Goal: Transaction & Acquisition: Purchase product/service

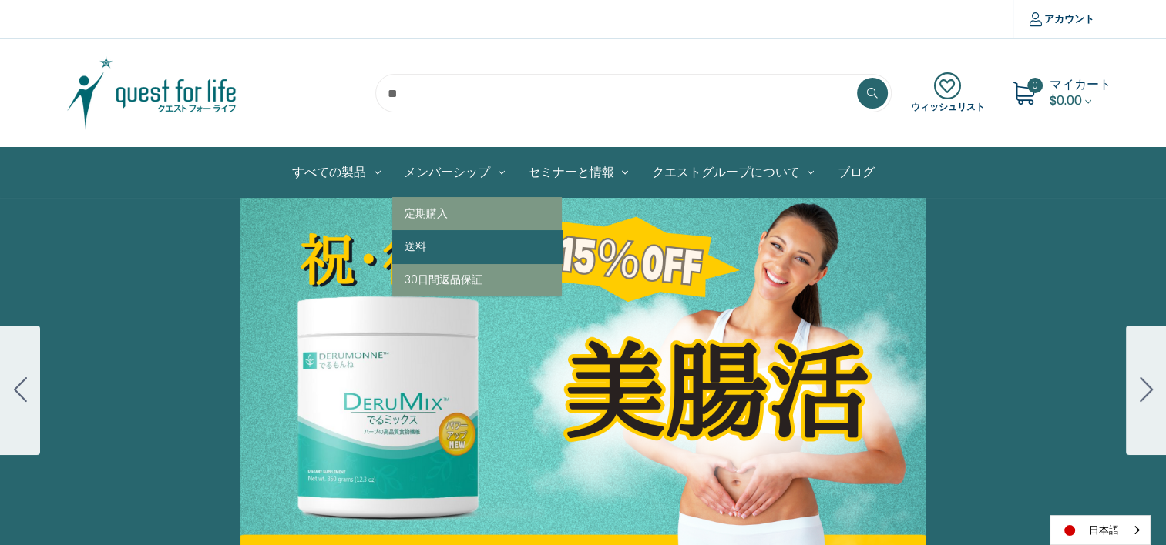
click at [419, 237] on link "送料" at bounding box center [476, 246] width 169 height 33
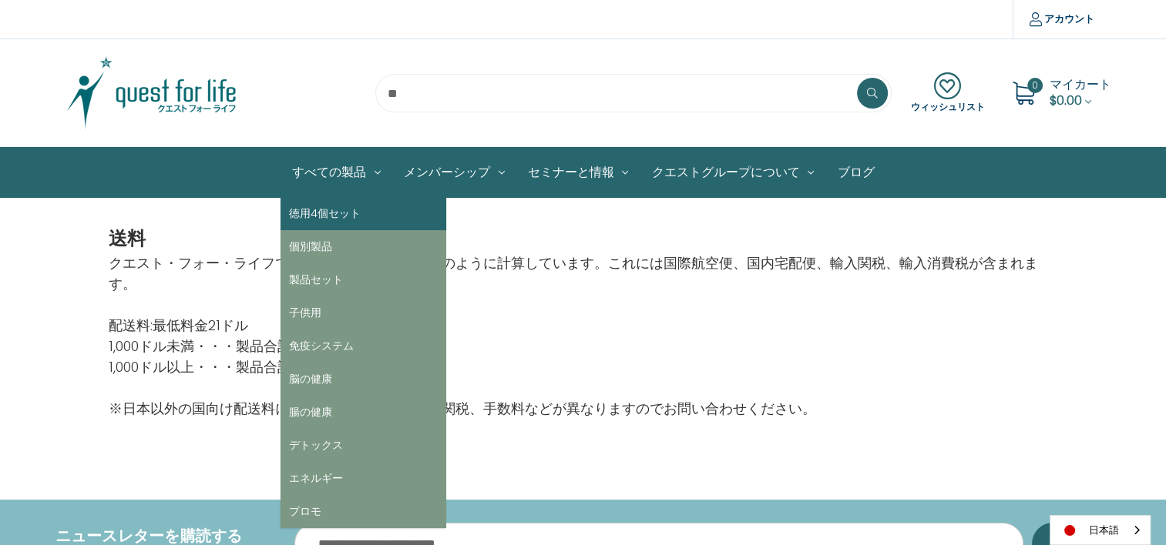
click at [351, 210] on link "徳用4個セット" at bounding box center [363, 213] width 166 height 33
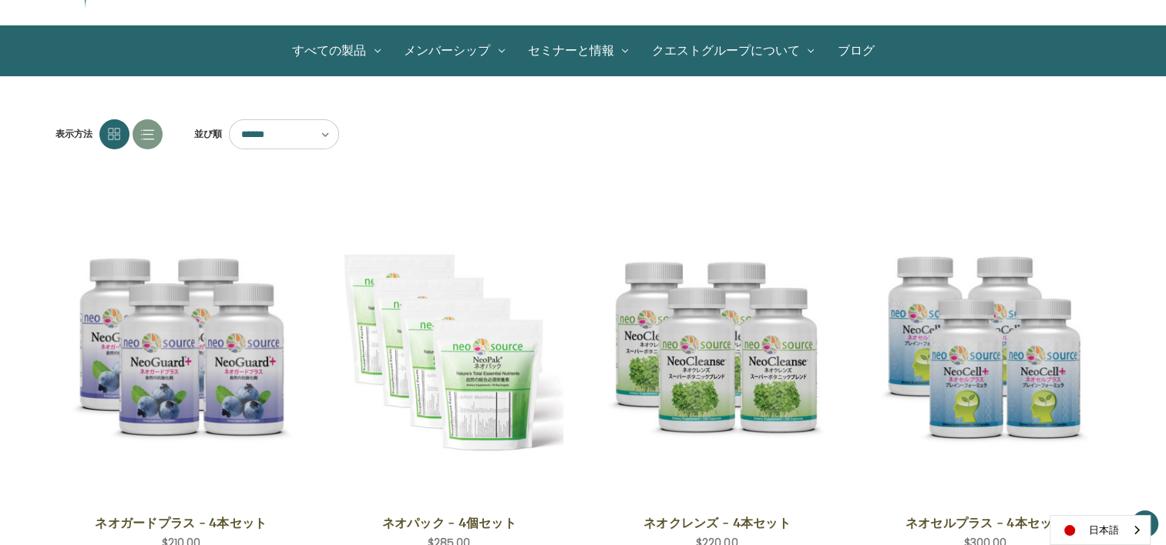
scroll to position [308, 0]
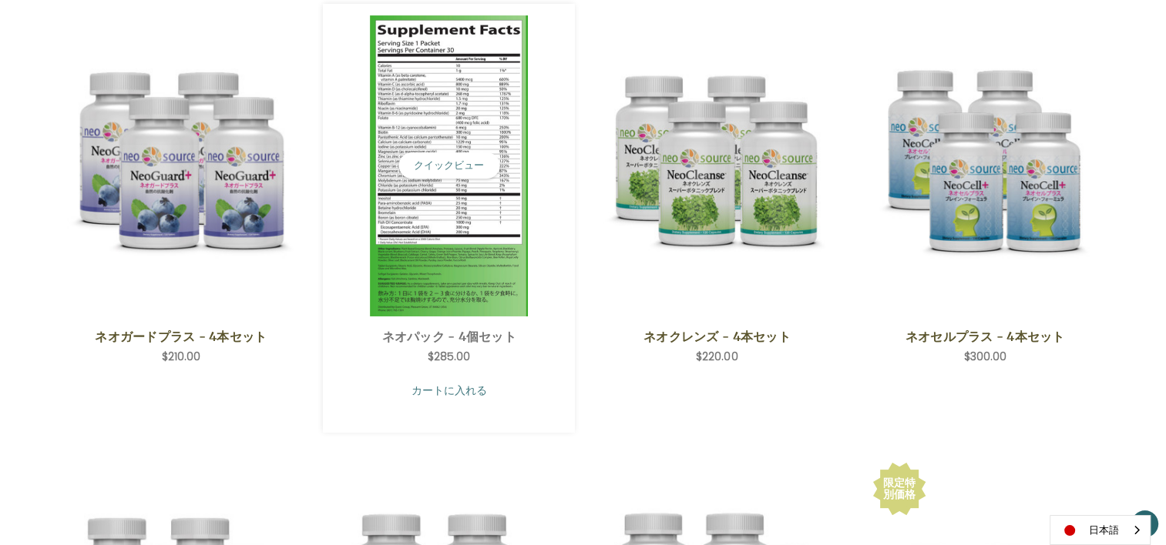
click at [462, 394] on link "カートに入れる" at bounding box center [448, 390] width 229 height 29
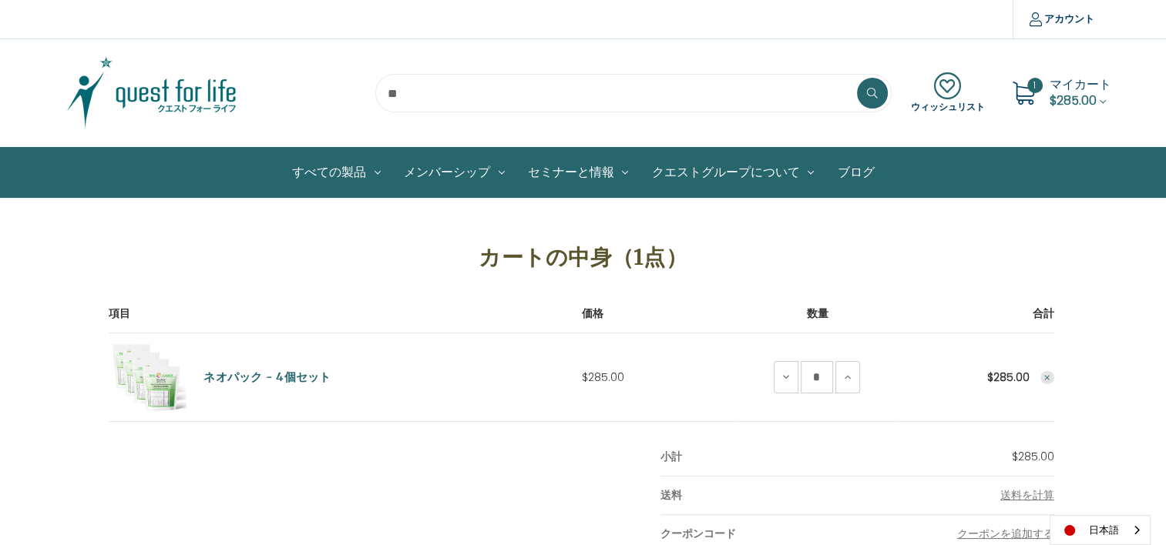
click at [1027, 96] on use at bounding box center [1023, 93] width 22 height 23
click at [1088, 94] on span "$285.00" at bounding box center [1072, 101] width 47 height 18
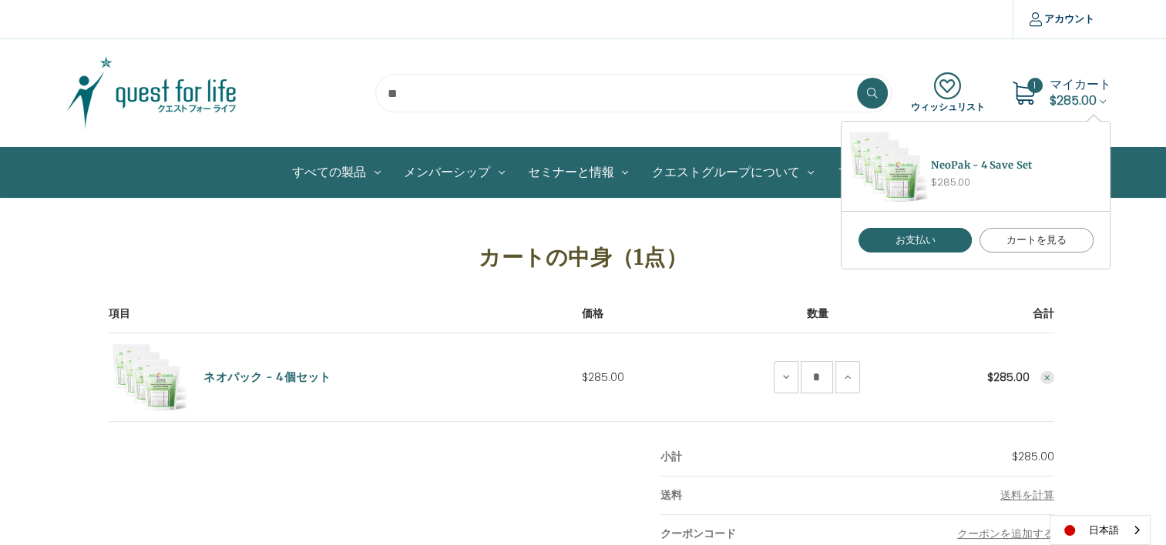
click at [1022, 235] on link "カートを見る" at bounding box center [1036, 240] width 114 height 25
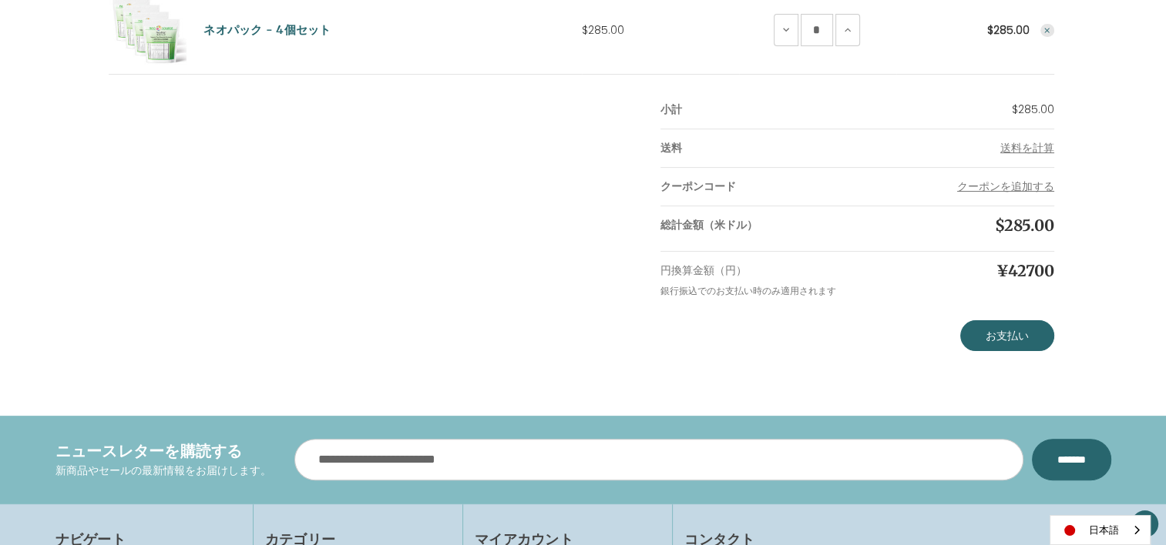
scroll to position [385, 0]
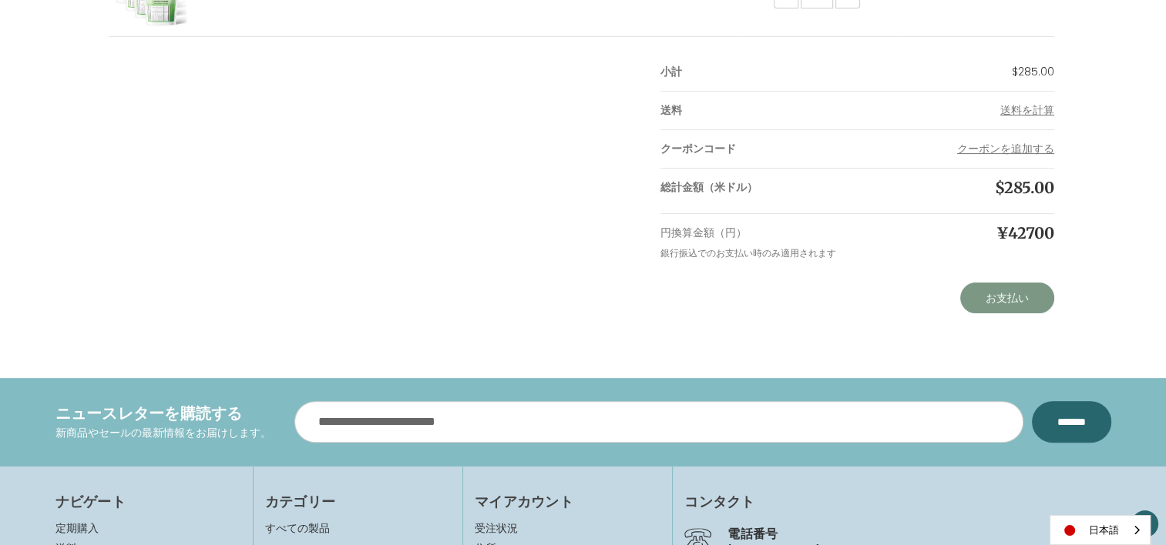
click at [1002, 290] on link "お支払い" at bounding box center [1007, 298] width 94 height 31
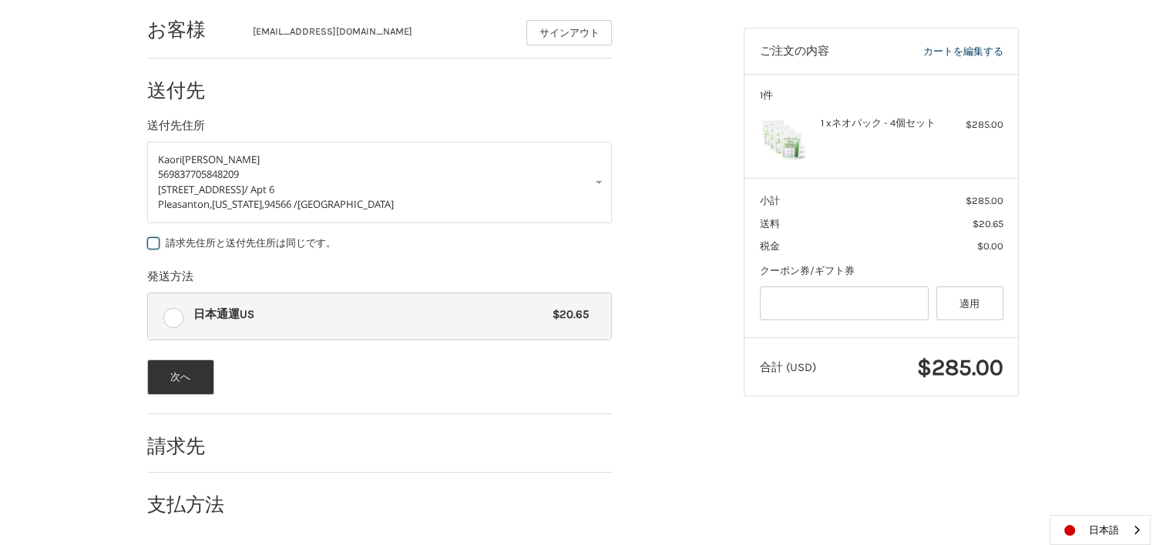
scroll to position [140, 0]
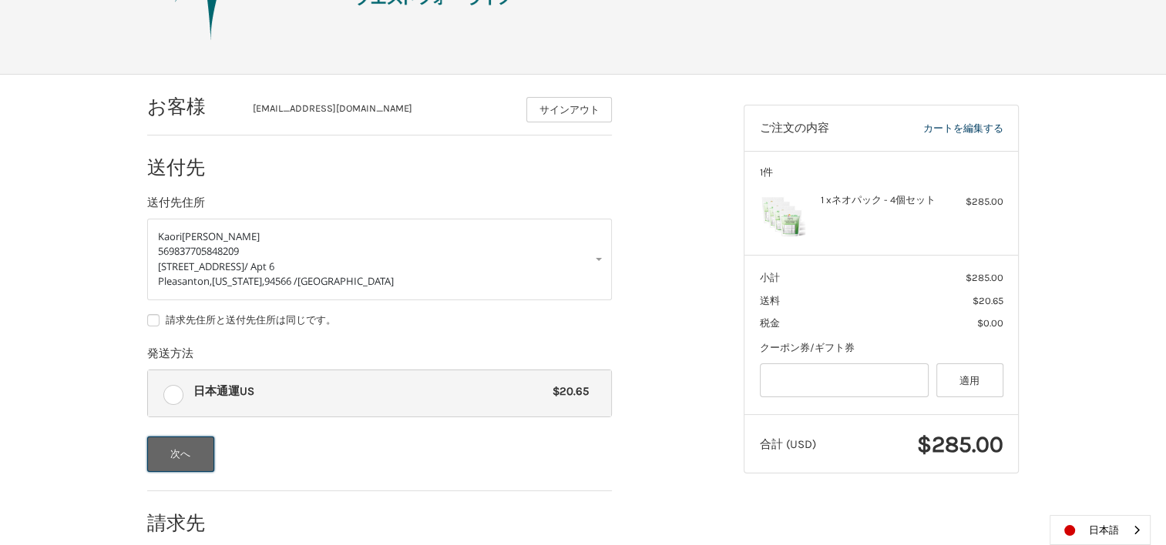
click at [200, 465] on button "次へ" at bounding box center [180, 454] width 67 height 35
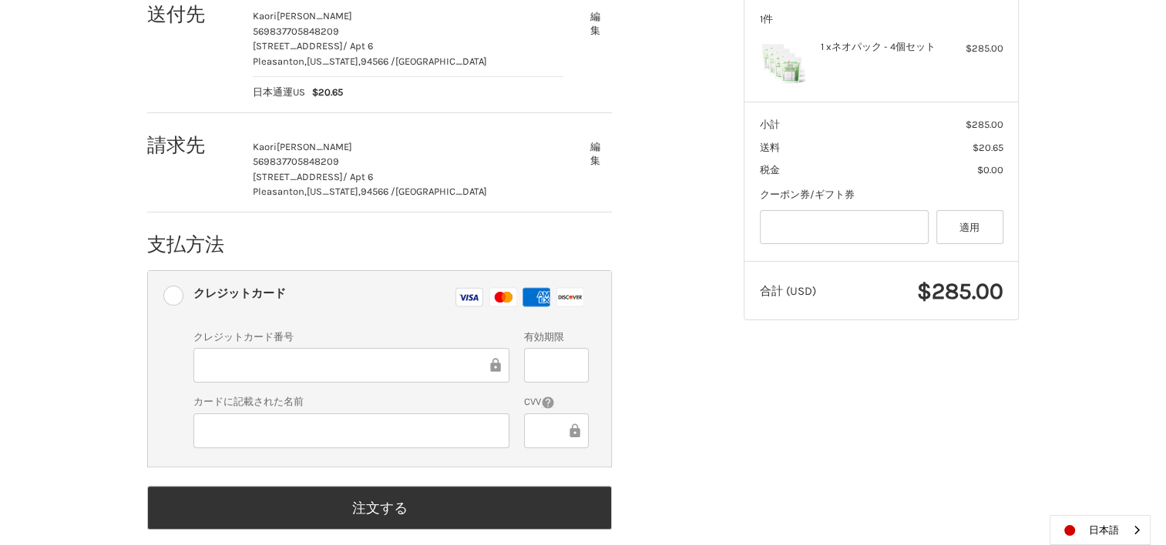
scroll to position [294, 0]
click at [123, 388] on div "お客様 pinklemon7777@hotmail.com サインアウト 送付先 Kaori Perry 56983 7705848209 4368 Rail…" at bounding box center [583, 242] width 924 height 643
click at [532, 364] on div at bounding box center [556, 364] width 64 height 35
click at [527, 428] on div at bounding box center [556, 430] width 64 height 35
click at [693, 458] on div "お客様 pinklemon7777@hotmail.com サインアウト 送付先 Kaori Perry 56983 7705848209 4368 Rail…" at bounding box center [434, 235] width 596 height 628
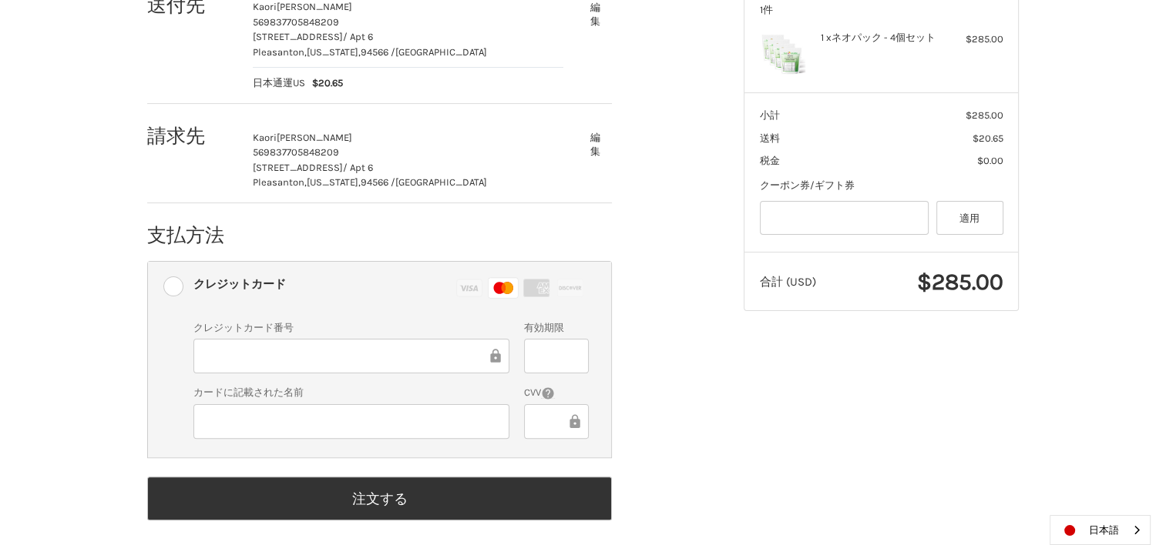
scroll to position [312, 0]
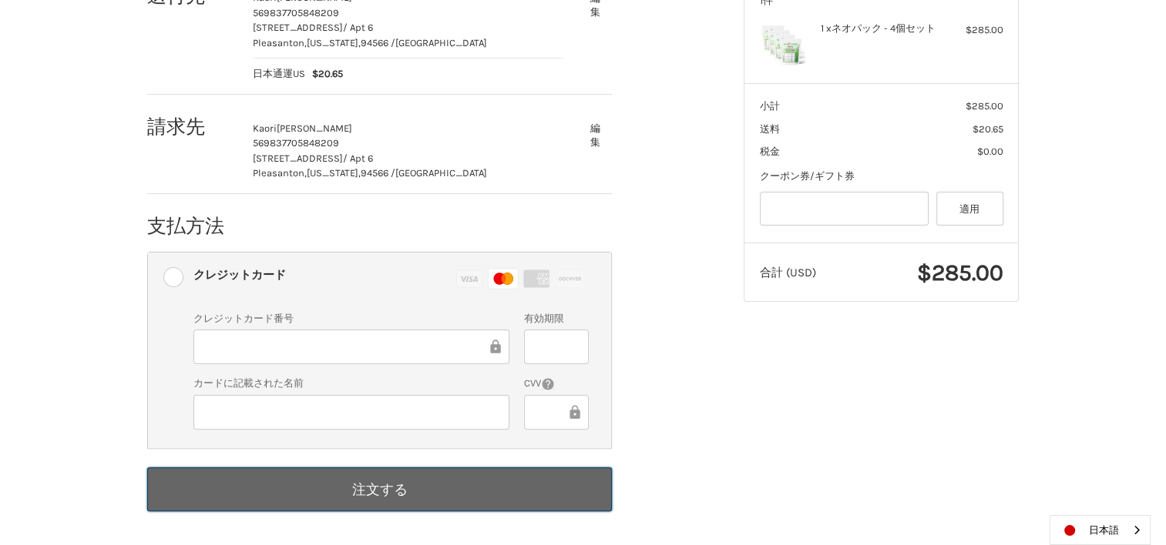
click at [530, 493] on button "注文する" at bounding box center [379, 490] width 465 height 44
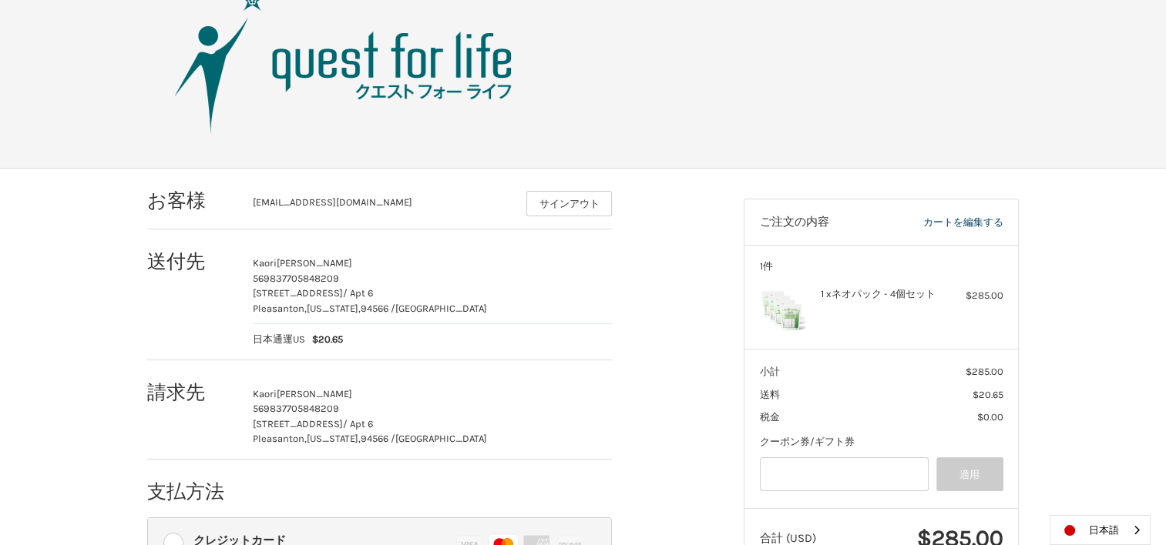
scroll to position [4, 0]
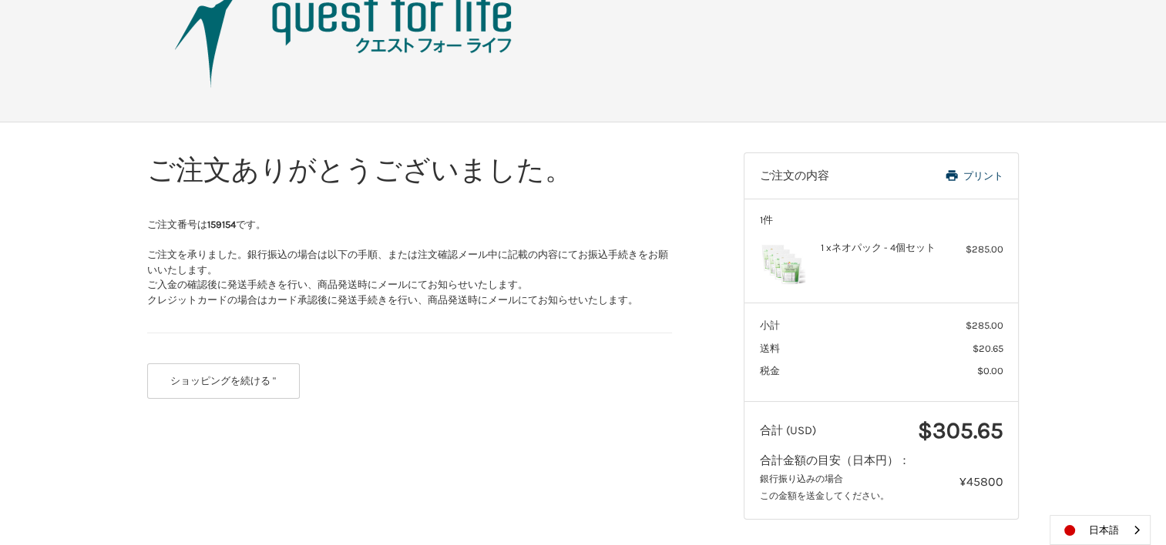
scroll to position [96, 0]
